Goal: Information Seeking & Learning: Learn about a topic

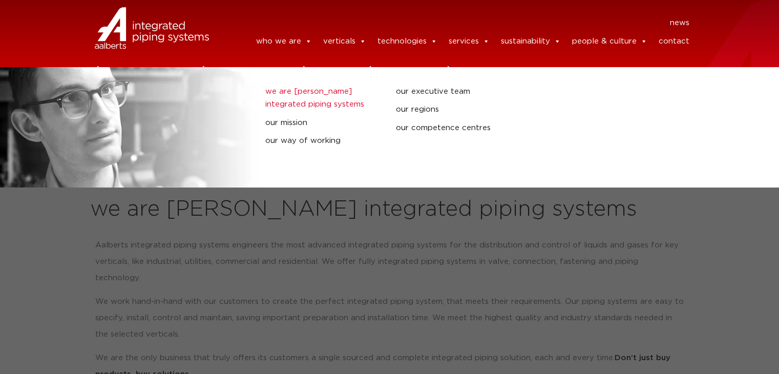
click at [295, 94] on link "we are [PERSON_NAME] integrated piping systems" at bounding box center [322, 98] width 115 height 26
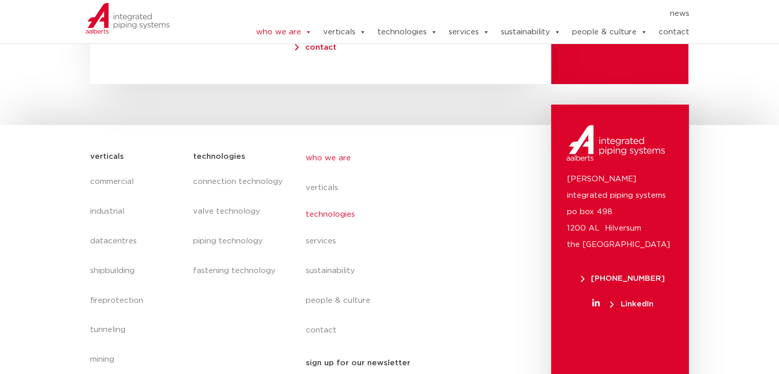
scroll to position [4320, 0]
click at [319, 203] on link "technologies" at bounding box center [399, 215] width 187 height 24
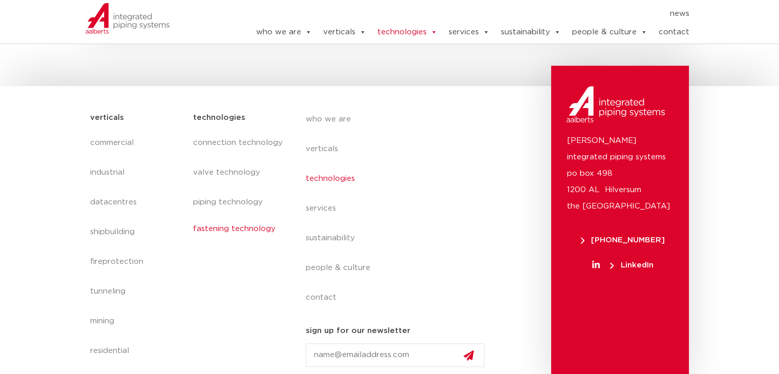
scroll to position [1241, 0]
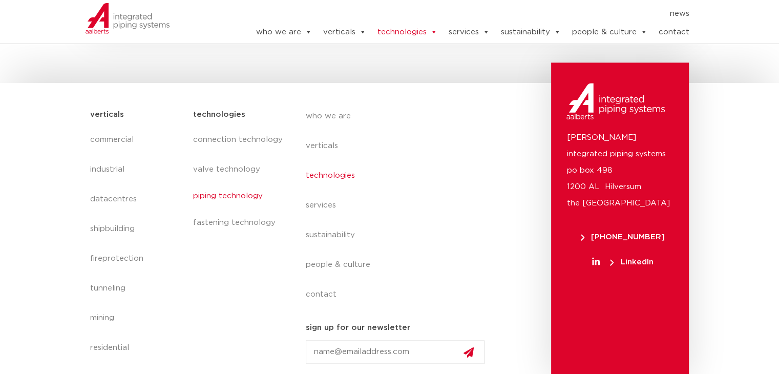
click at [237, 203] on link "piping technology" at bounding box center [238, 196] width 92 height 24
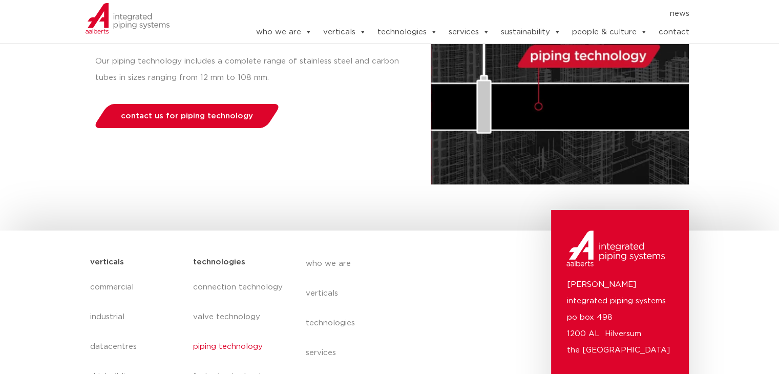
scroll to position [155, 0]
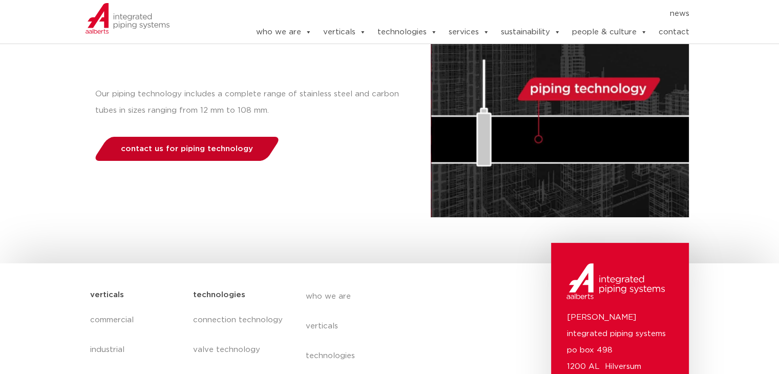
click at [212, 148] on span "contact us for piping technology" at bounding box center [187, 149] width 132 height 8
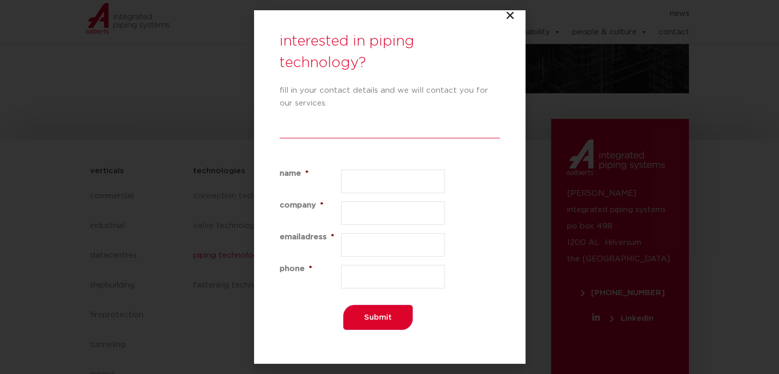
scroll to position [338, 0]
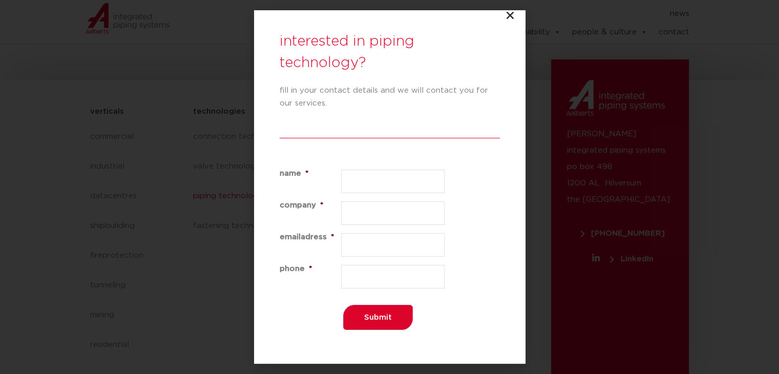
click at [509, 14] on icon "Close" at bounding box center [510, 15] width 10 height 10
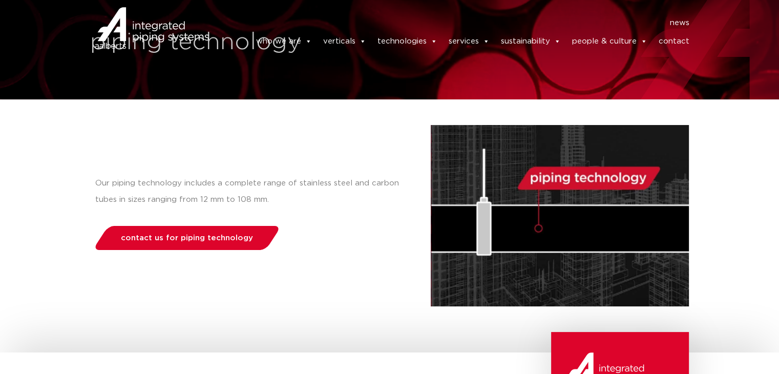
scroll to position [0, 0]
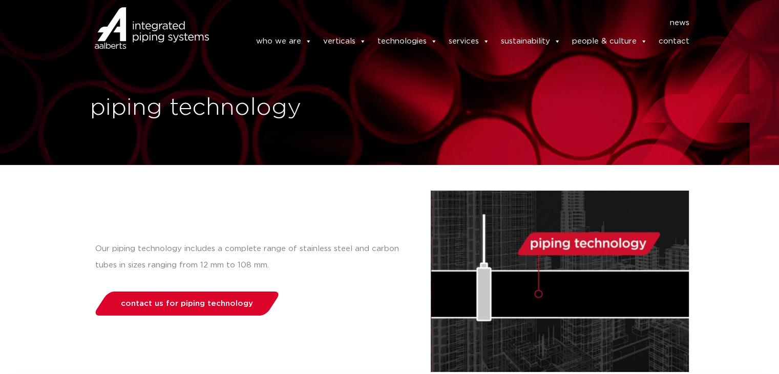
click at [130, 34] on img at bounding box center [127, 41] width 85 height 31
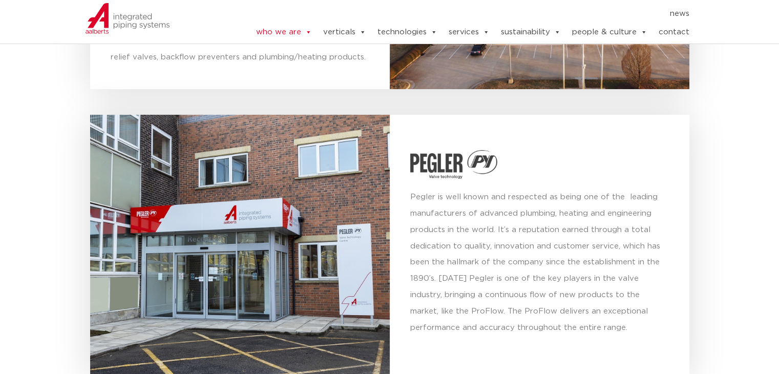
scroll to position [3755, 0]
